Goal: Task Accomplishment & Management: Complete application form

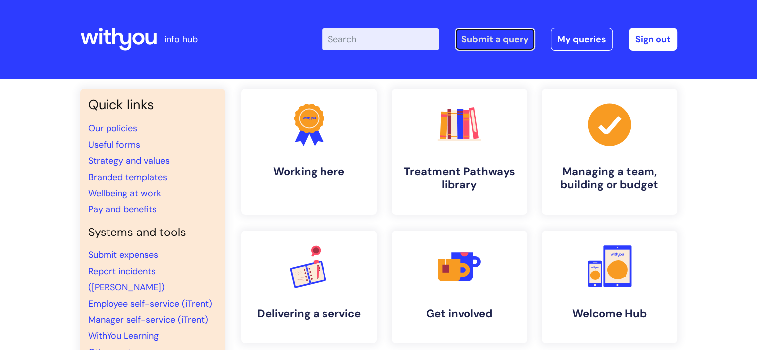
click at [496, 40] on link "Submit a query" at bounding box center [495, 39] width 80 height 23
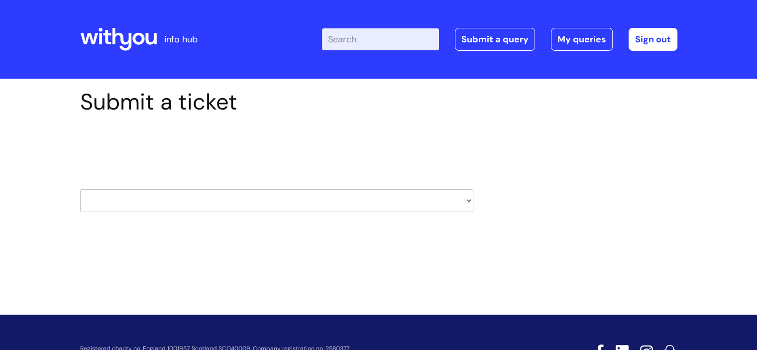
click at [387, 40] on input "Enter your search term here..." at bounding box center [380, 39] width 117 height 22
click at [500, 34] on link "Submit a query" at bounding box center [495, 39] width 80 height 23
click at [487, 35] on link "Submit a query" at bounding box center [495, 39] width 80 height 23
click at [178, 202] on select "HR / People IT and Support Clinical Drug Alerts Finance Accounts Data Support T…" at bounding box center [276, 200] width 393 height 23
select select "it_and_support"
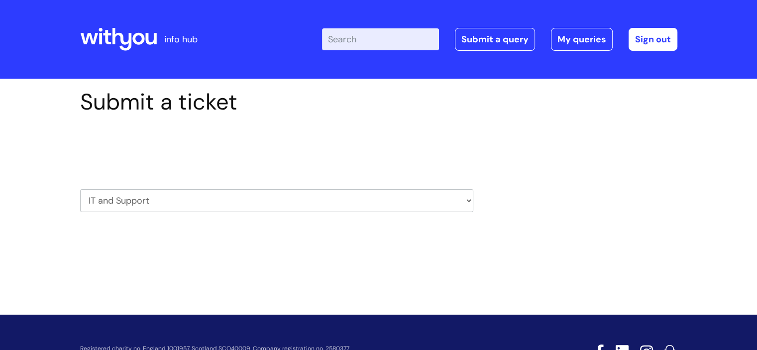
click at [80, 189] on select "HR / People IT and Support Clinical Drug Alerts Finance Accounts Data Support T…" at bounding box center [276, 200] width 393 height 23
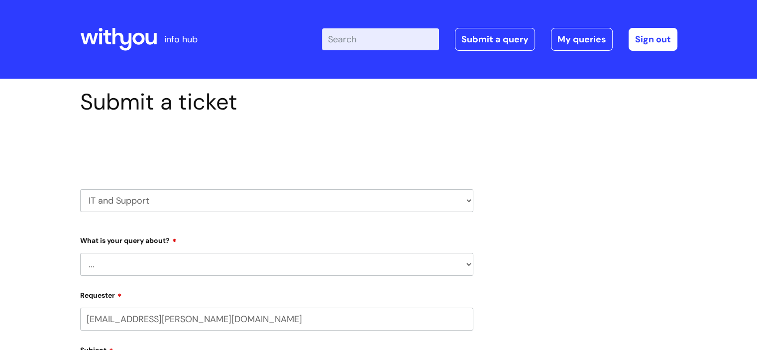
select select "80004286526"
click at [143, 261] on select "... Mobile Phone Reset & MFA Accounts, Starters and Leavers IT Hardware issue I…" at bounding box center [276, 264] width 393 height 23
select select "I need help logging in"
click at [80, 253] on select "... Mobile Phone Reset & MFA Accounts, Starters and Leavers IT Hardware issue I…" at bounding box center [276, 264] width 393 height 23
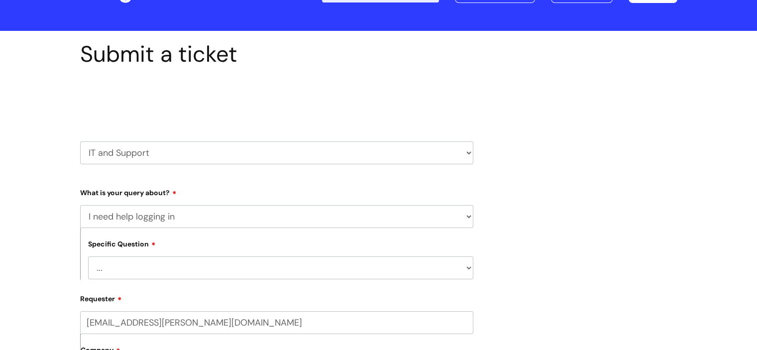
scroll to position [100, 0]
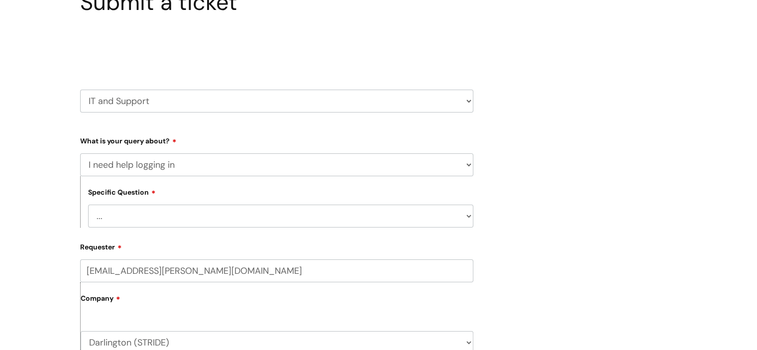
click at [174, 211] on select "... I need help logging into my laptop/chromebook I need access or help logging…" at bounding box center [280, 216] width 385 height 23
click at [193, 217] on select "... I need help logging into my laptop/chromebook I need access or help logging…" at bounding box center [280, 216] width 385 height 23
select select "I need help logging into my laptop/chromebook"
click at [88, 205] on select "... I need help logging into my laptop/chromebook I need access or help logging…" at bounding box center [280, 216] width 385 height 23
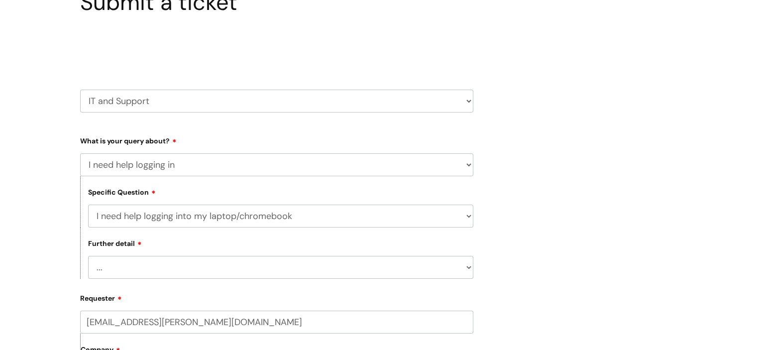
click at [196, 275] on select "... I need help with my Single Sign On password" at bounding box center [280, 267] width 385 height 23
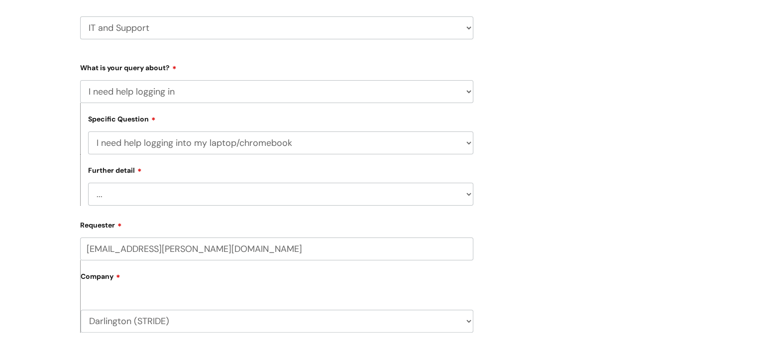
scroll to position [149, 0]
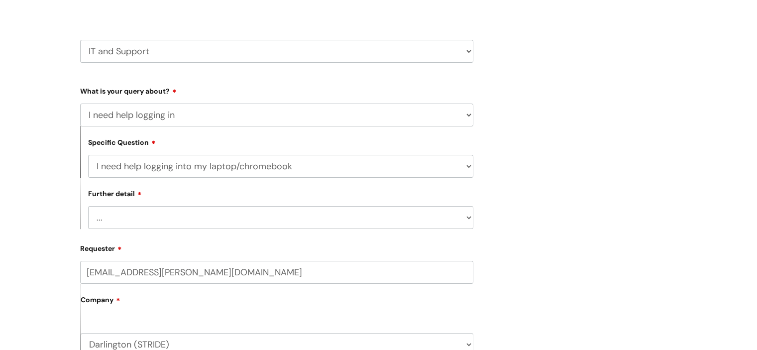
click at [169, 56] on select "HR / People IT and Support Clinical Drug Alerts Finance Accounts Data Support T…" at bounding box center [276, 51] width 393 height 23
click at [80, 40] on select "HR / People IT and Support Clinical Drug Alerts Finance Accounts Data Support T…" at bounding box center [276, 51] width 393 height 23
click at [176, 120] on select "... Mobile Phone Reset & MFA Accounts, Starters and Leavers IT Hardware issue I…" at bounding box center [276, 115] width 393 height 23
select select "System/software"
click at [80, 104] on select "... Mobile Phone Reset & MFA Accounts, Starters and Leavers IT Hardware issue I…" at bounding box center [276, 115] width 393 height 23
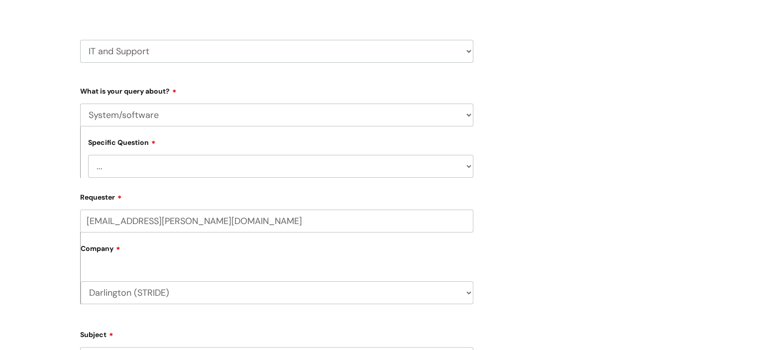
click at [168, 170] on select "... Halo PCMIS Iaptus NHS Email CJSM Email Mitel Another System Google (Workspa…" at bounding box center [280, 166] width 385 height 23
select select "Google (Workspace)"
click at [88, 155] on select "... Halo PCMIS Iaptus NHS Email CJSM Email Mitel Another System Google (Workspa…" at bounding box center [280, 166] width 385 height 23
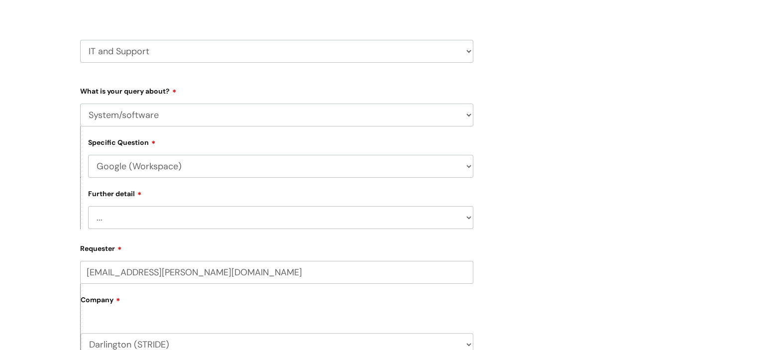
click at [157, 220] on select "... I’d like to add/remove user(s) to a shared email inbox I’d like to add/remo…" at bounding box center [280, 217] width 385 height 23
select select "I need some help with Google Docs, Sheets, Meet, Forms or Gmail"
click at [88, 207] on select "... I’d like to add/remove user(s) to a shared email inbox I’d like to add/remo…" at bounding box center [280, 217] width 385 height 23
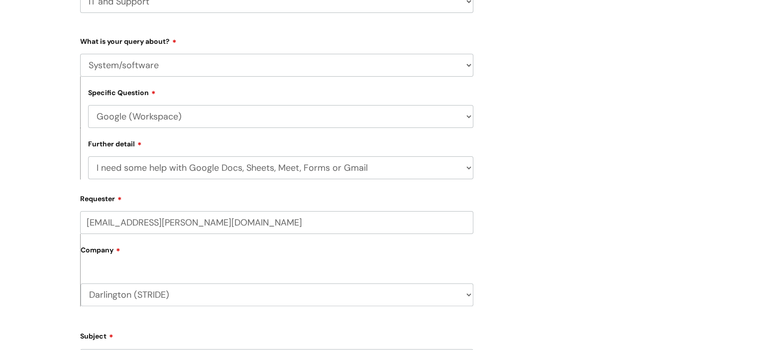
drag, startPoint x: 133, startPoint y: 223, endPoint x: 74, endPoint y: 226, distance: 59.8
click at [74, 226] on div "Submit a ticket Select issue type HR / People IT and Support Clinical Drug Aler…" at bounding box center [277, 267] width 408 height 757
type input "clare.porter@wearewithyou.org.uk"
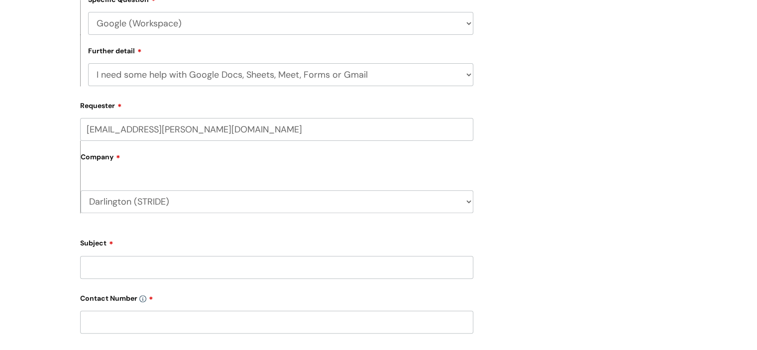
scroll to position [299, 0]
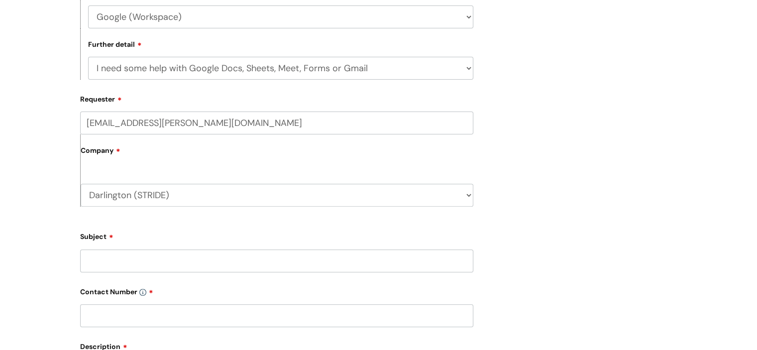
click at [107, 261] on input "Subject" at bounding box center [276, 260] width 393 height 23
type input "Google Login"
click at [115, 323] on input "text" at bounding box center [276, 315] width 393 height 23
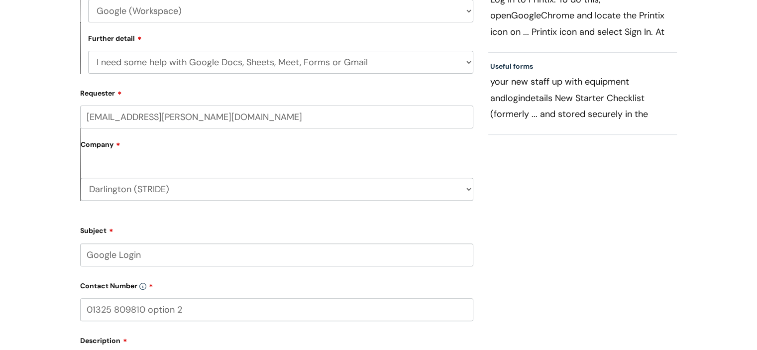
scroll to position [398, 0]
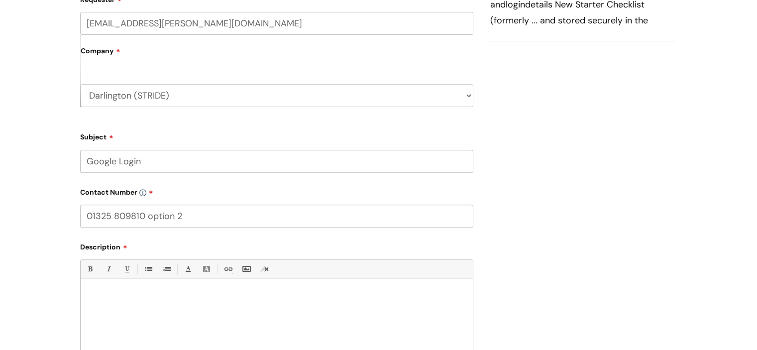
type input "01325 809810 option 2"
click at [117, 293] on p at bounding box center [276, 296] width 377 height 9
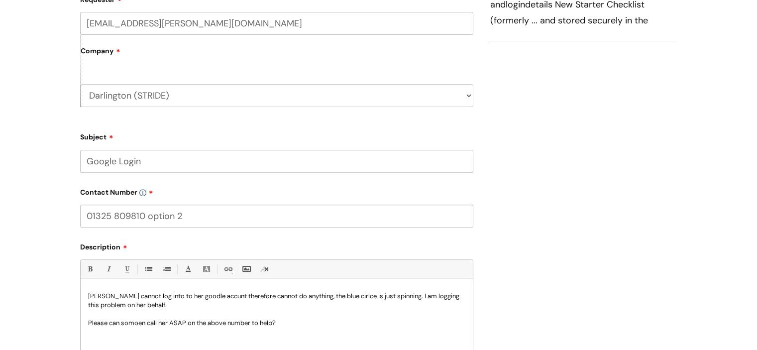
click at [195, 295] on p "Ellie Blair cannot log into to her goodle accunt therefore cannot do anything, …" at bounding box center [276, 301] width 377 height 18
click at [214, 296] on p "Ellie Blair cannot log into to her google accunt therefore cannot do anything, …" at bounding box center [276, 301] width 377 height 18
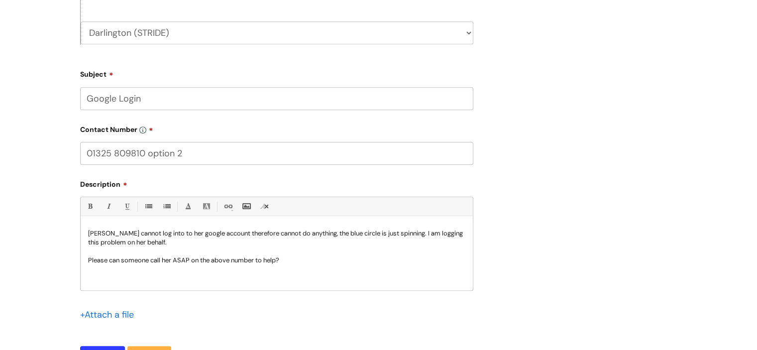
scroll to position [597, 0]
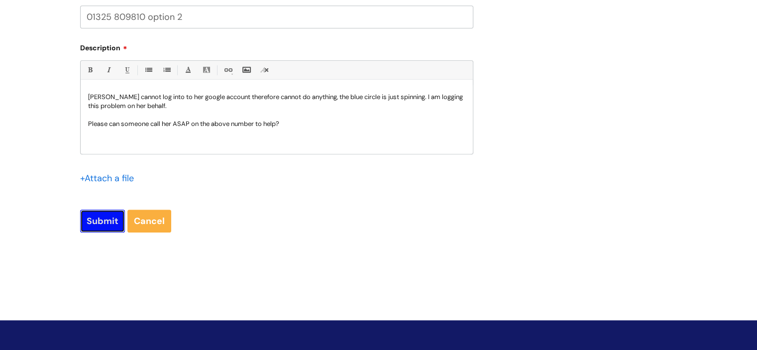
click at [108, 215] on input "Submit" at bounding box center [102, 221] width 45 height 23
type input "Please Wait..."
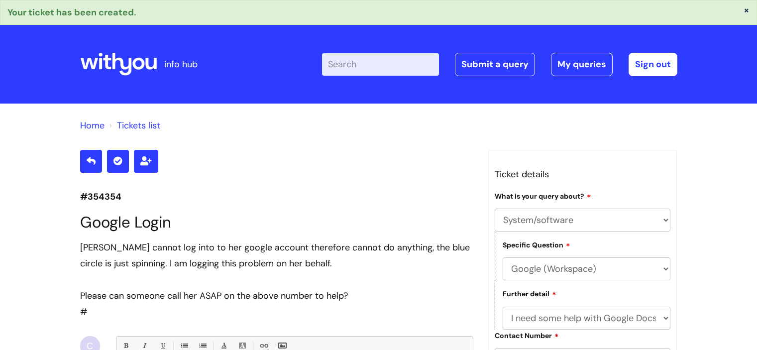
select select "System/software"
select select "Google (Workspace)"
select select "I need some help with Google Docs, Sheets, Meet, Forms or Gmail"
